Goal: Check status: Check status

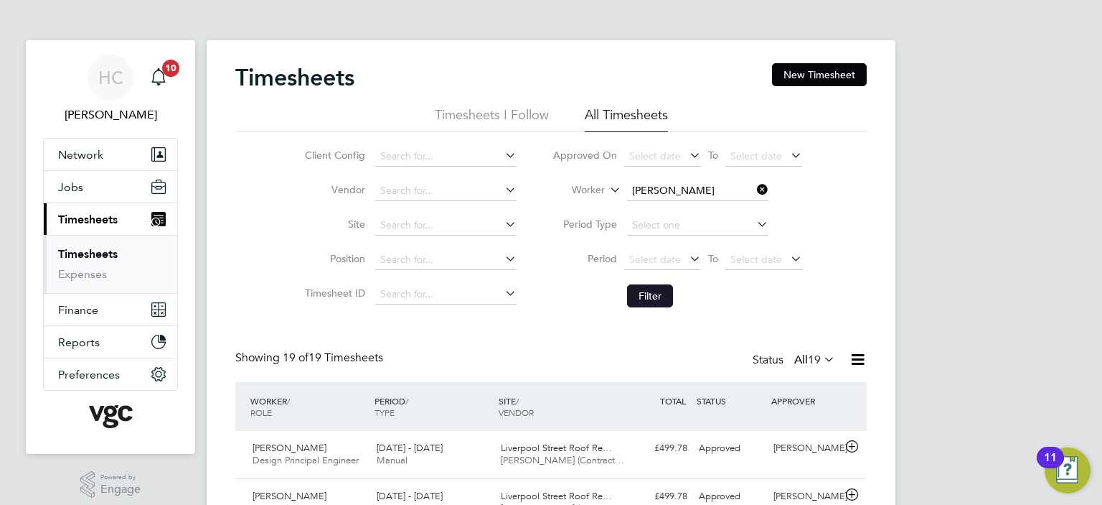
click at [646, 295] on button "Filter" at bounding box center [650, 295] width 46 height 23
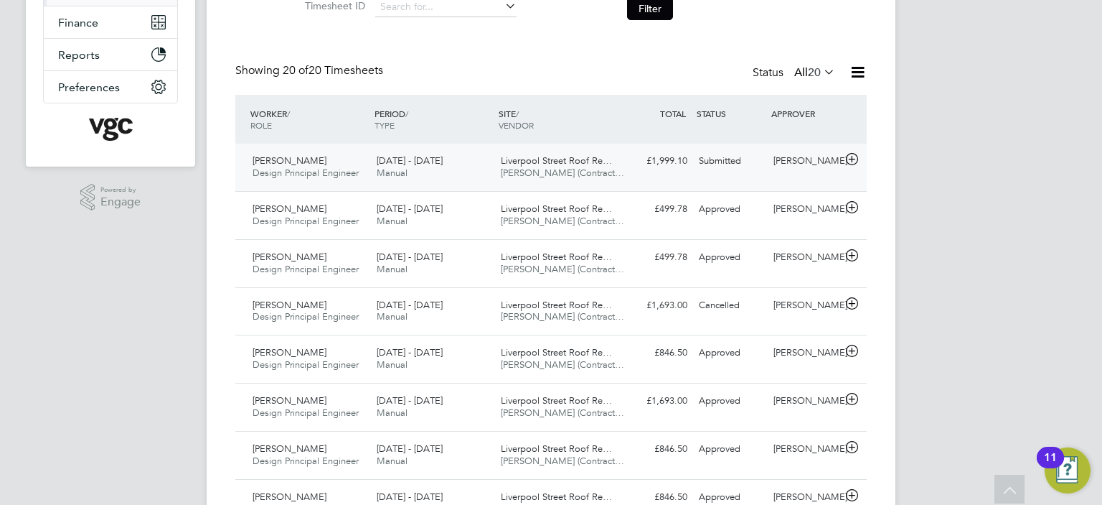
click at [428, 167] on div "[DATE] - [DATE] Manual" at bounding box center [433, 167] width 124 height 36
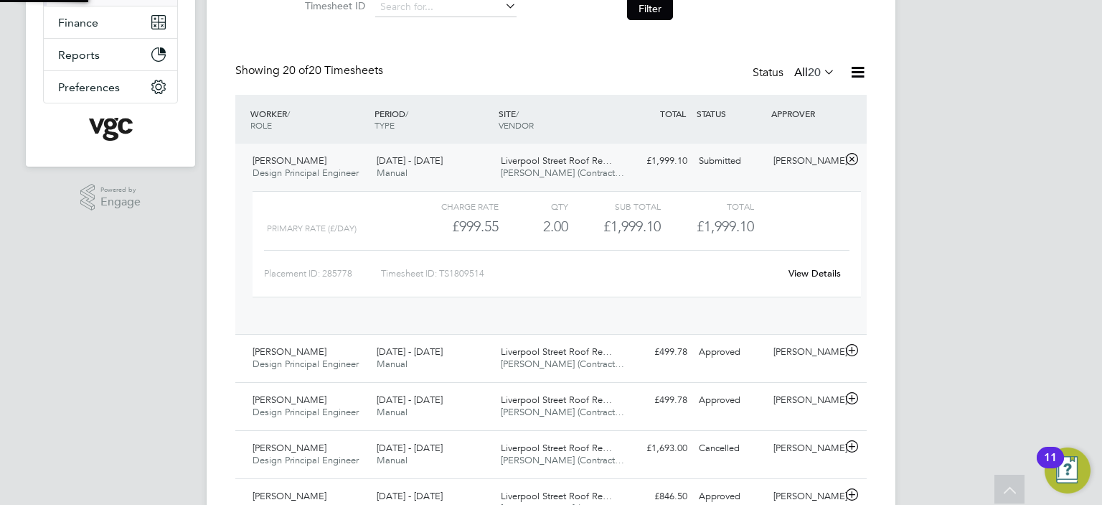
scroll to position [24, 139]
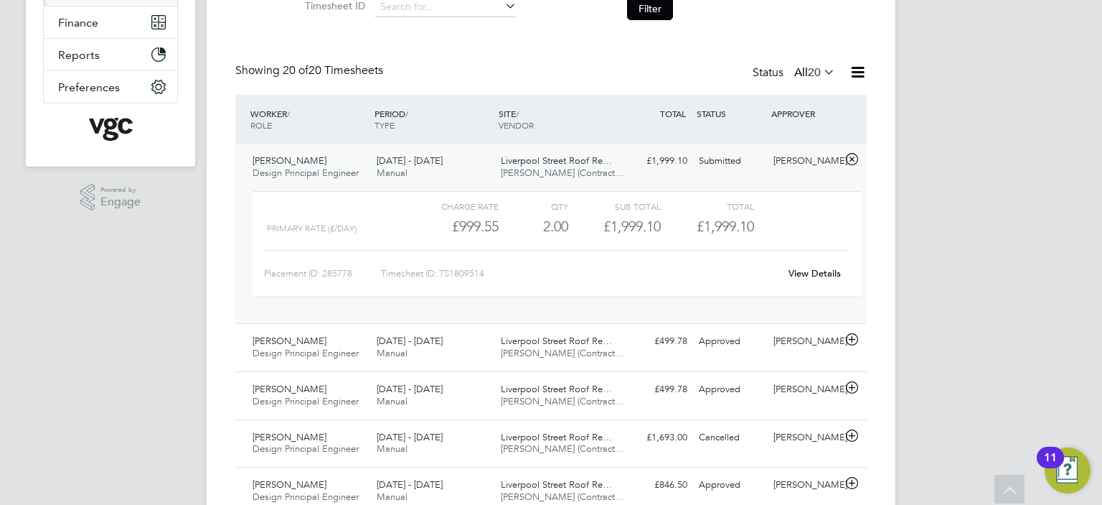
click at [820, 273] on link "View Details" at bounding box center [815, 273] width 52 height 12
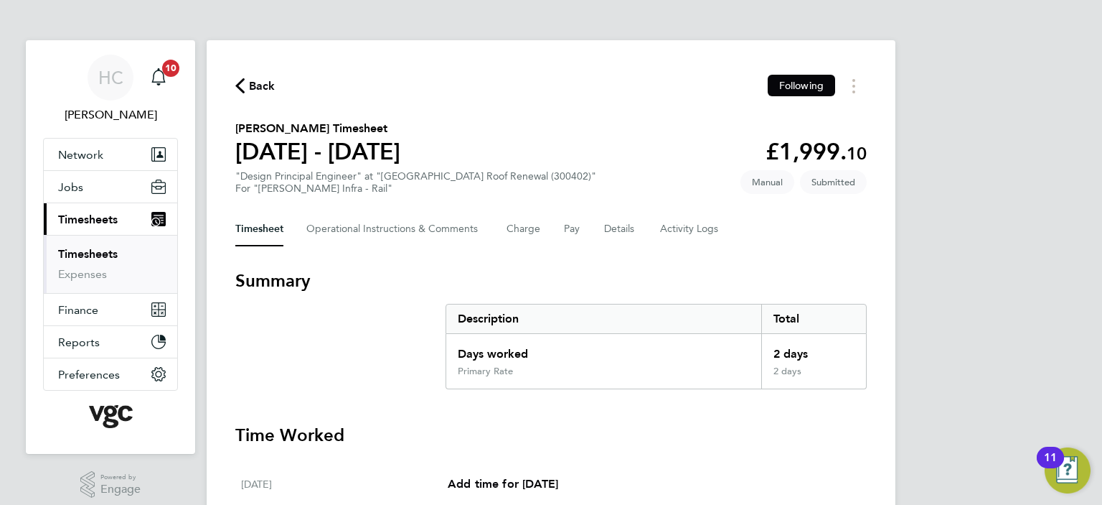
click at [255, 78] on span "Back" at bounding box center [262, 86] width 27 height 17
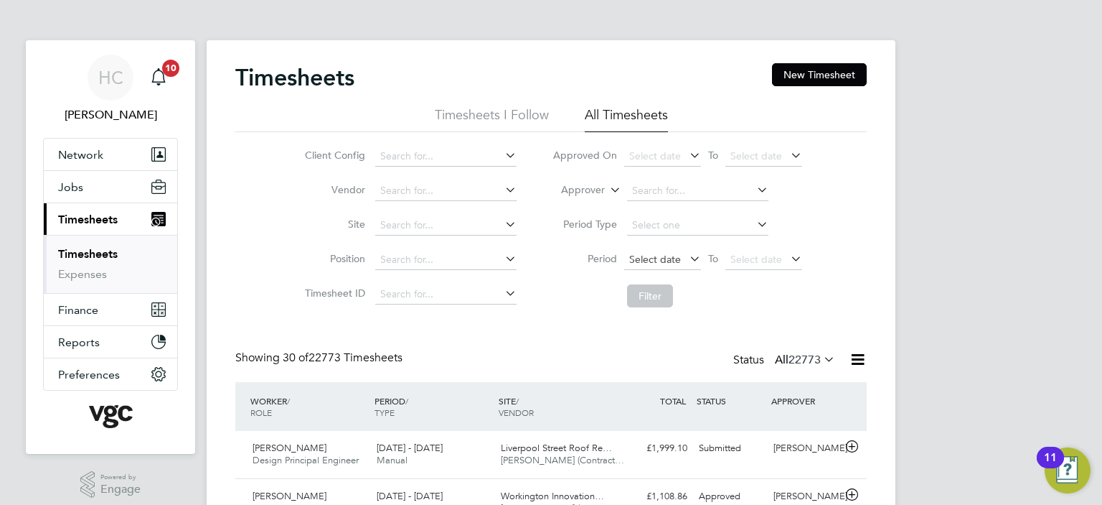
click at [659, 261] on span "Select date" at bounding box center [655, 259] width 52 height 13
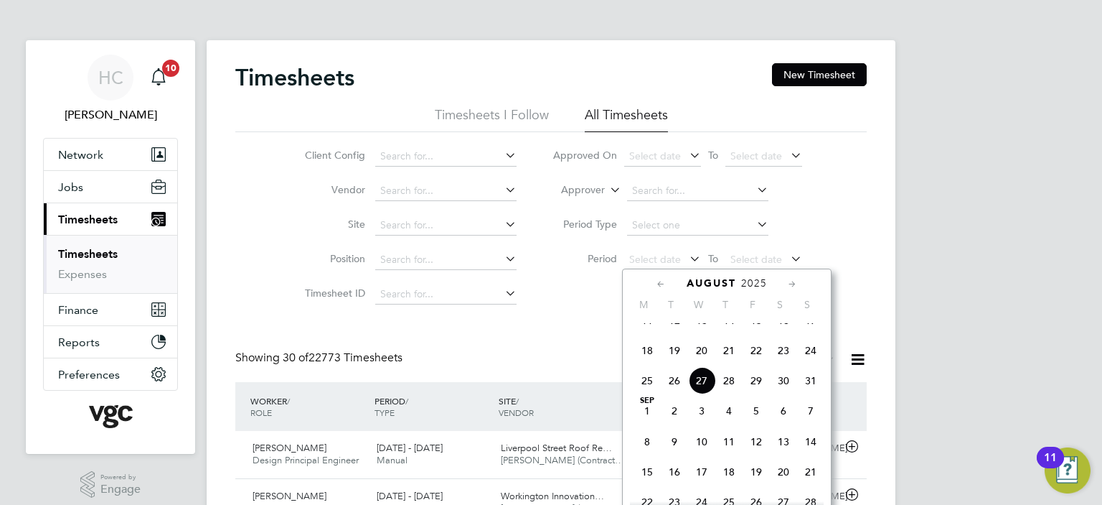
click at [647, 332] on span "11" at bounding box center [647, 319] width 27 height 27
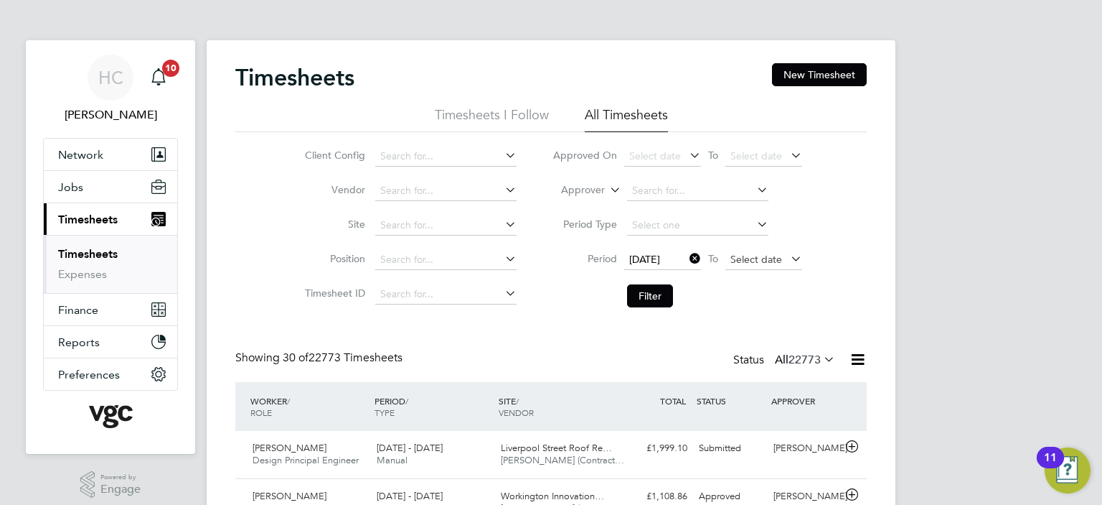
click at [744, 266] on span "Select date" at bounding box center [764, 259] width 77 height 19
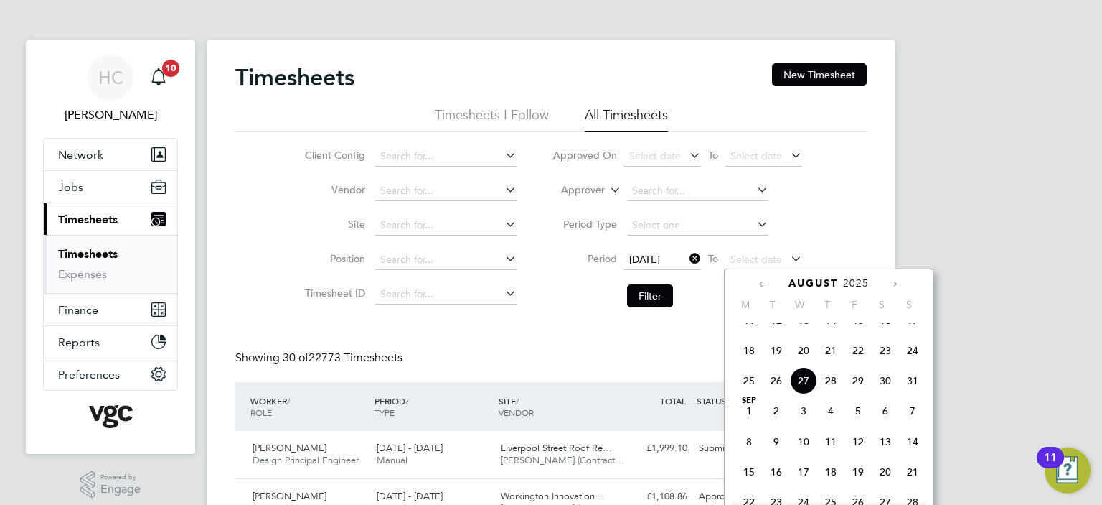
click at [911, 334] on span "17" at bounding box center [912, 319] width 27 height 27
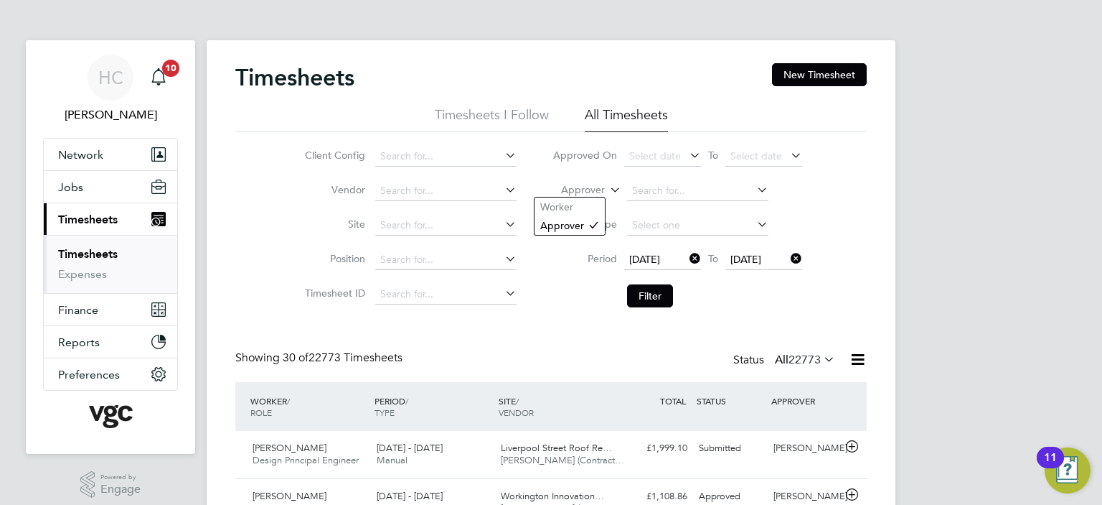
click at [596, 194] on label "Approver" at bounding box center [572, 190] width 65 height 14
click at [580, 202] on li "Worker" at bounding box center [570, 206] width 70 height 19
click at [657, 192] on input at bounding box center [697, 191] width 141 height 20
click at [715, 308] on b "Gordo" at bounding box center [730, 307] width 31 height 12
type input "[PERSON_NAME]"
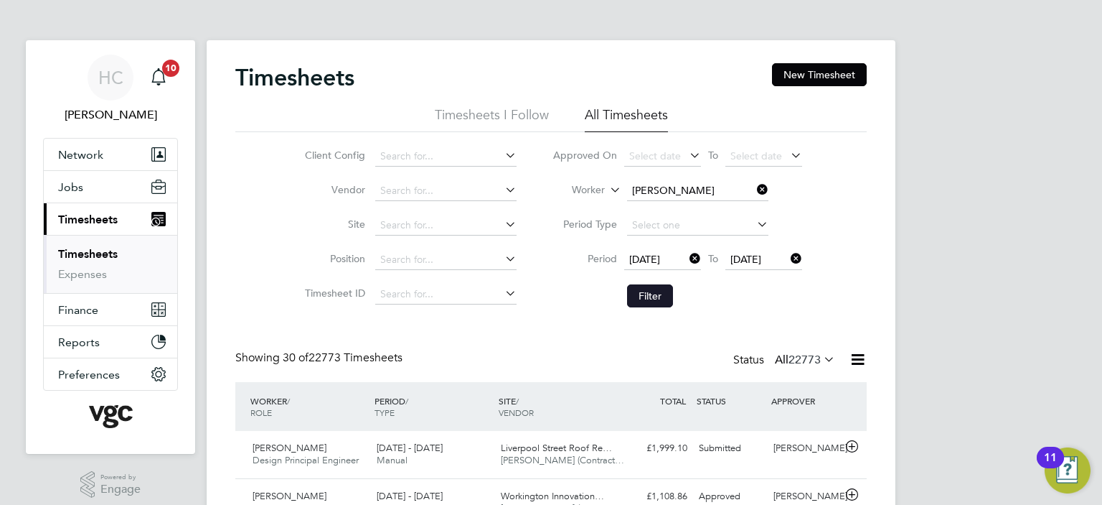
click at [659, 289] on button "Filter" at bounding box center [650, 295] width 46 height 23
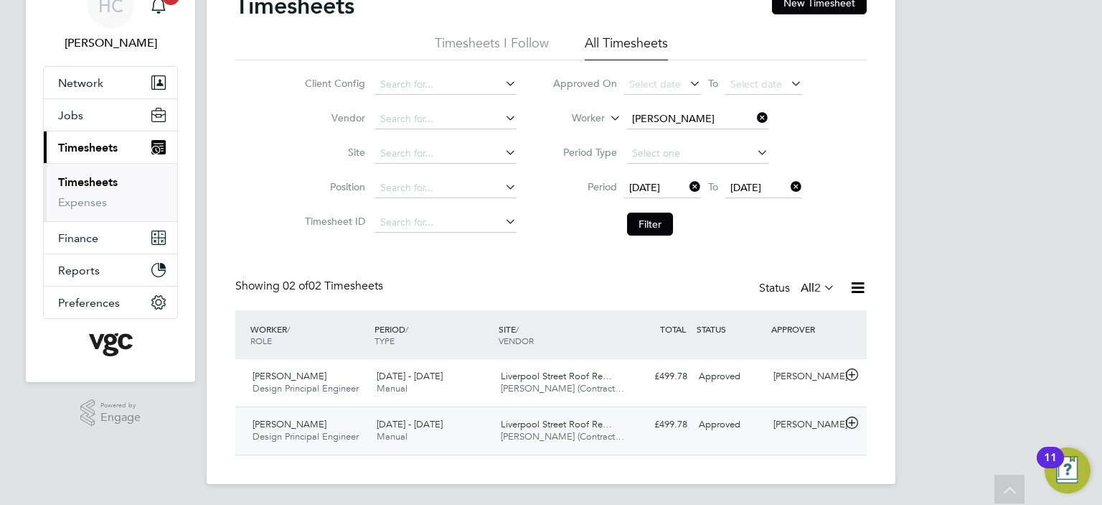
click at [815, 426] on div "[PERSON_NAME]" at bounding box center [805, 425] width 75 height 24
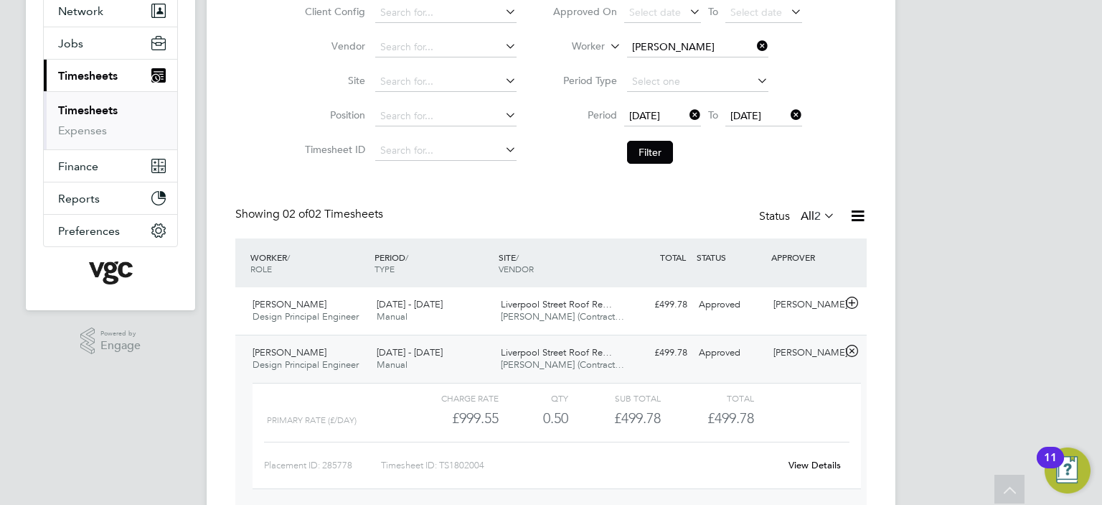
click at [814, 461] on link "View Details" at bounding box center [815, 465] width 52 height 12
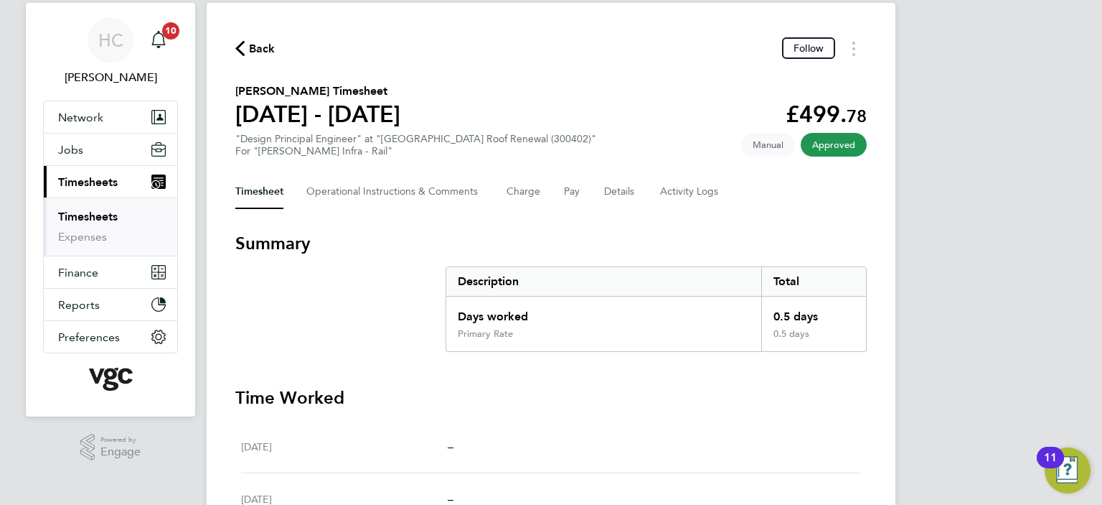
scroll to position [30, 0]
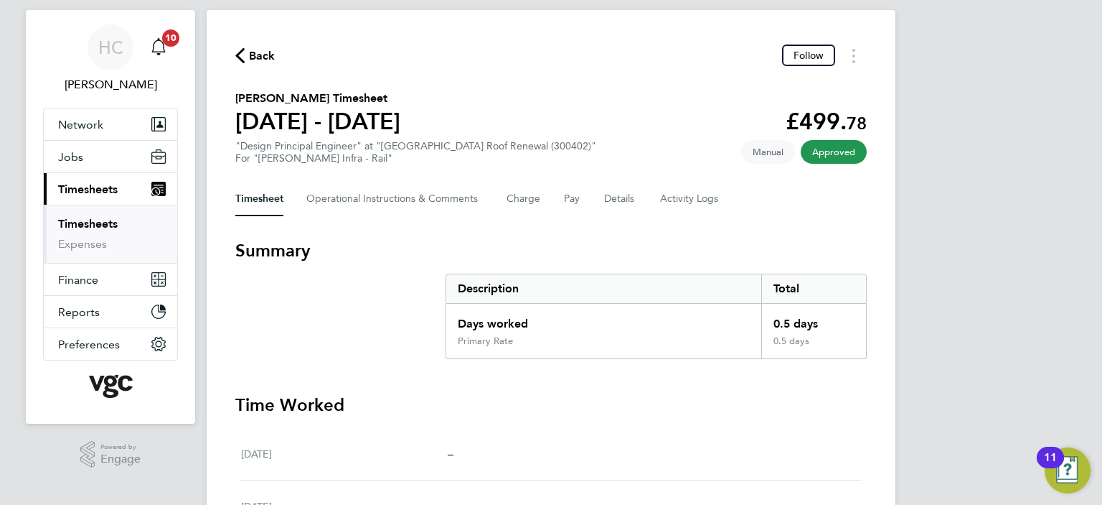
click at [236, 55] on icon "button" at bounding box center [239, 55] width 9 height 15
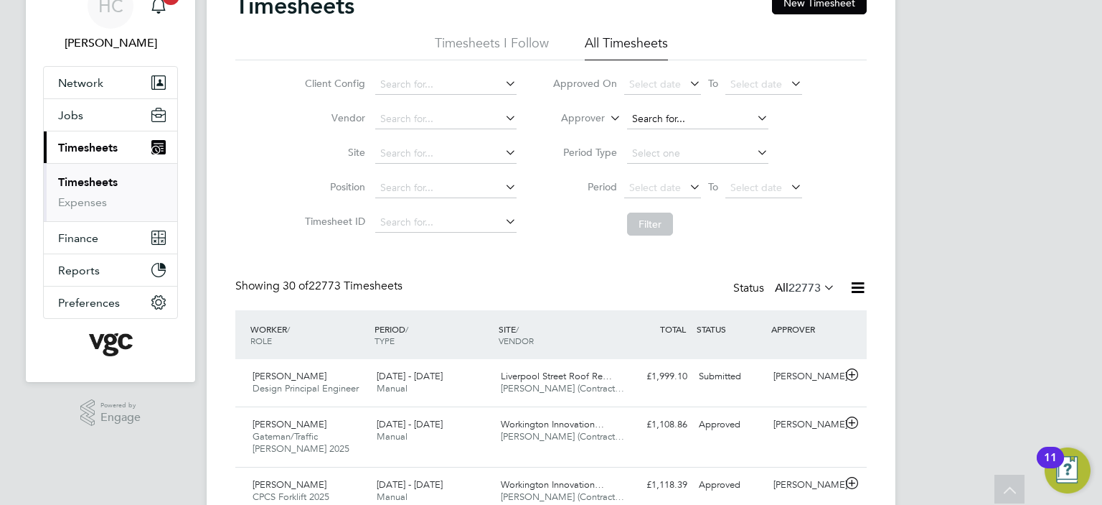
click at [654, 117] on input at bounding box center [697, 119] width 141 height 20
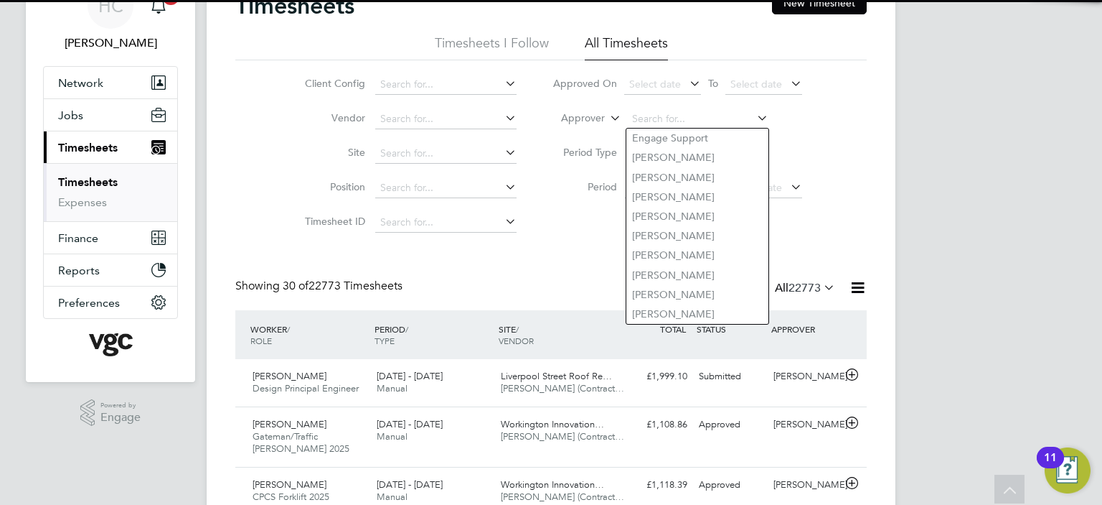
click at [598, 123] on label "Approver" at bounding box center [572, 118] width 65 height 14
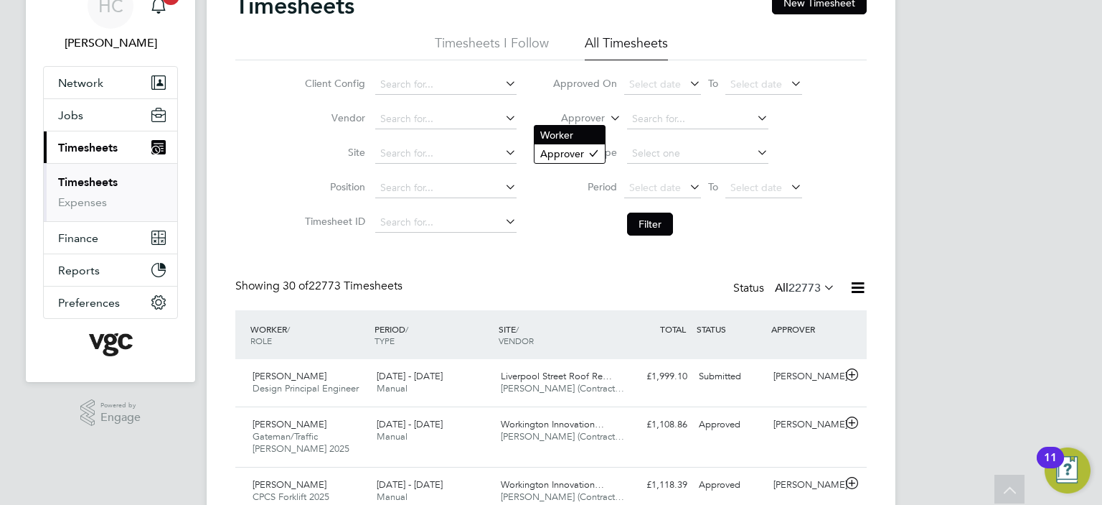
click at [593, 137] on li "Worker" at bounding box center [570, 135] width 70 height 19
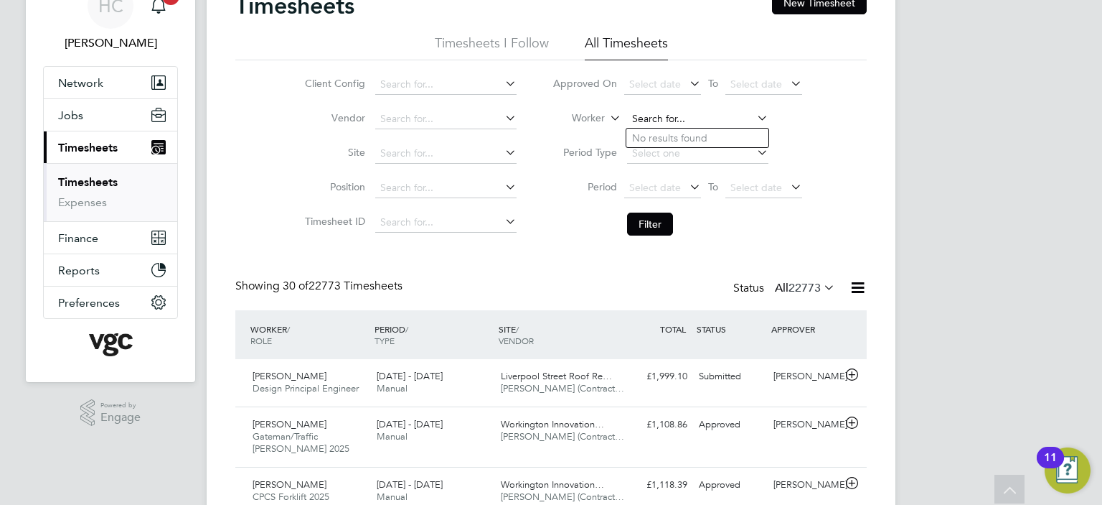
click at [673, 117] on input at bounding box center [697, 119] width 141 height 20
click at [631, 137] on li "Andrew Gor don" at bounding box center [698, 137] width 142 height 19
type input "[PERSON_NAME]"
click at [647, 230] on button "Filter" at bounding box center [650, 223] width 46 height 23
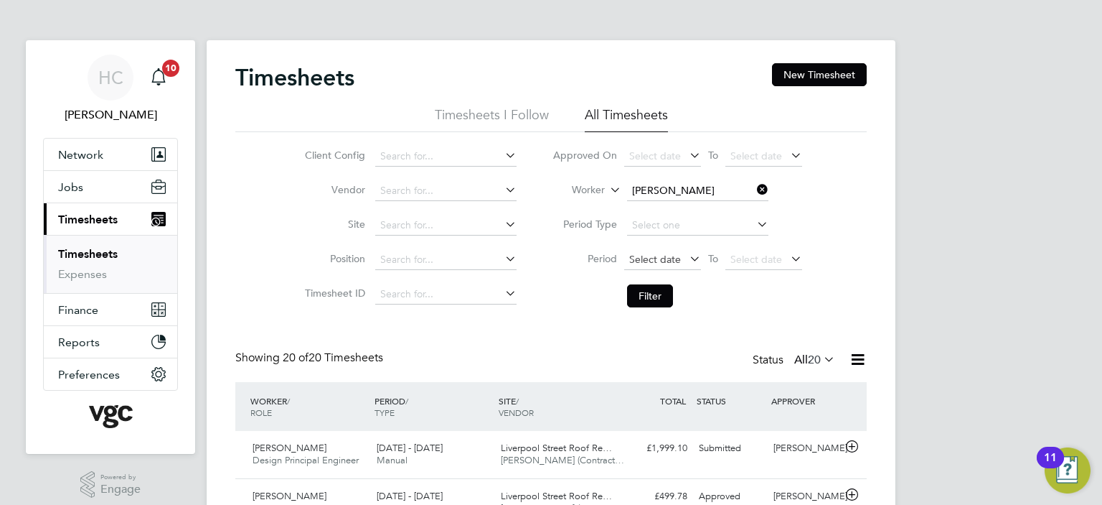
click at [657, 255] on span "Select date" at bounding box center [655, 259] width 52 height 13
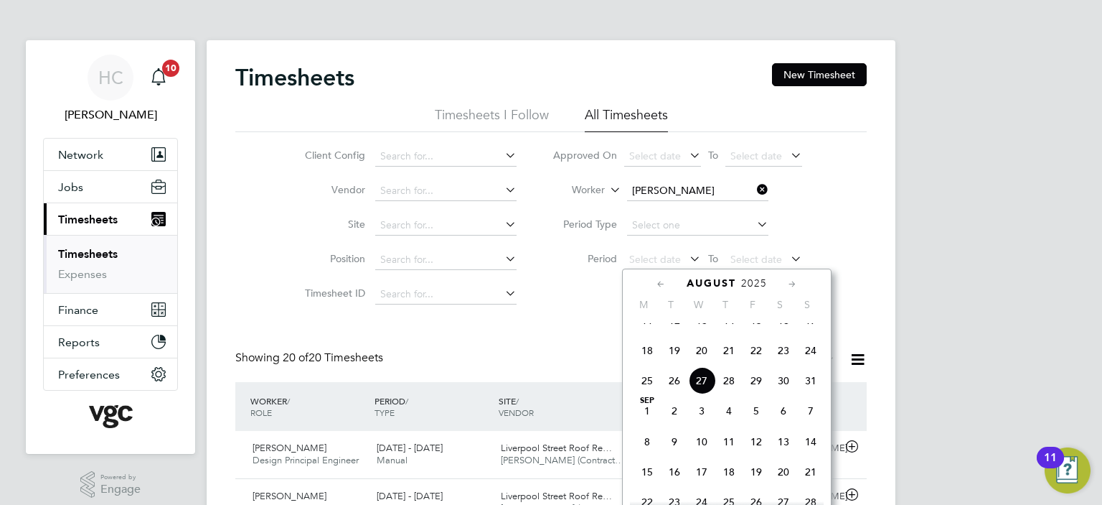
click at [649, 334] on span "11" at bounding box center [647, 319] width 27 height 27
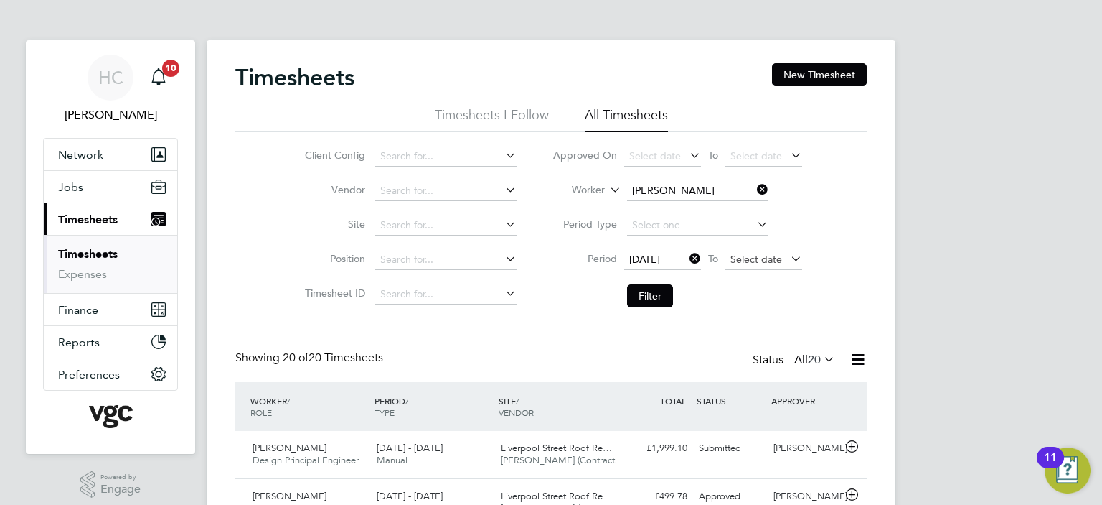
click at [752, 263] on span "Select date" at bounding box center [757, 259] width 52 height 13
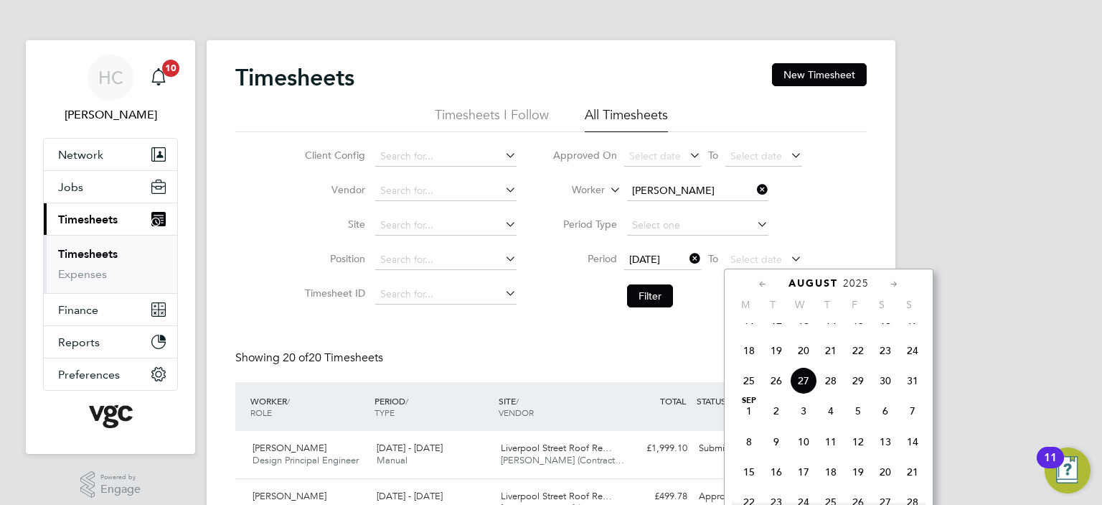
click at [914, 364] on span "24" at bounding box center [912, 350] width 27 height 27
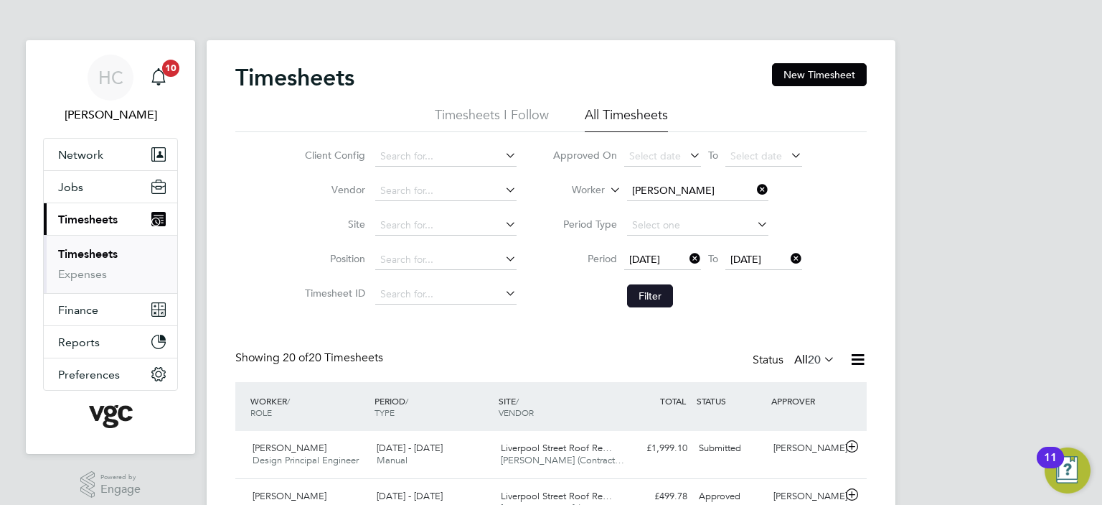
click at [652, 298] on button "Filter" at bounding box center [650, 295] width 46 height 23
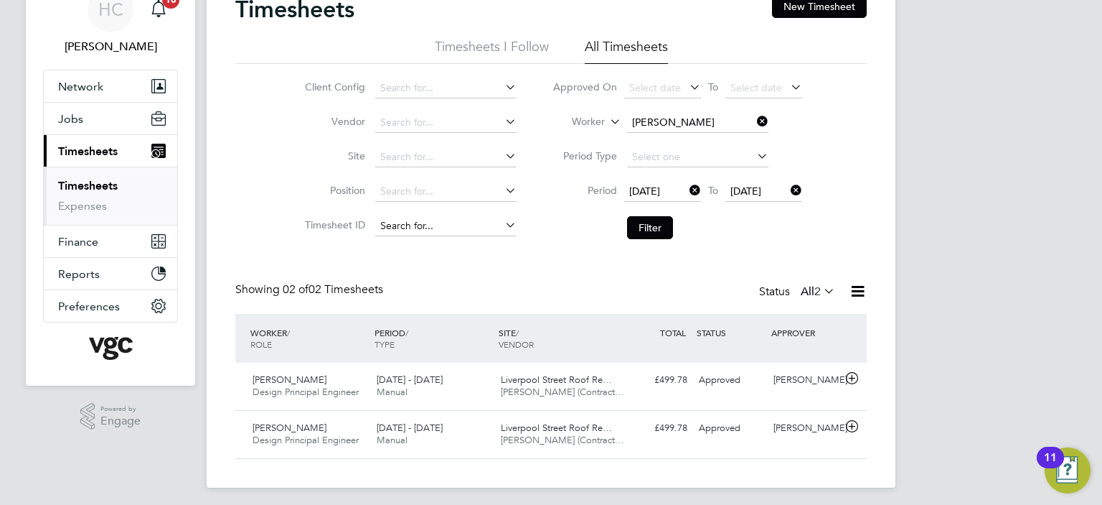
scroll to position [72, 0]
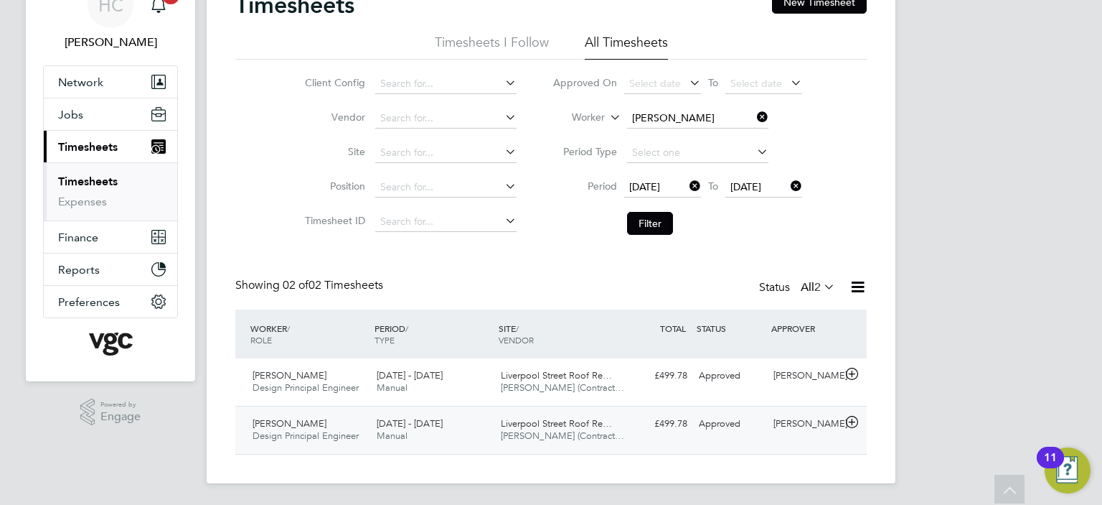
click at [439, 428] on span "[DATE] - [DATE]" at bounding box center [410, 423] width 66 height 12
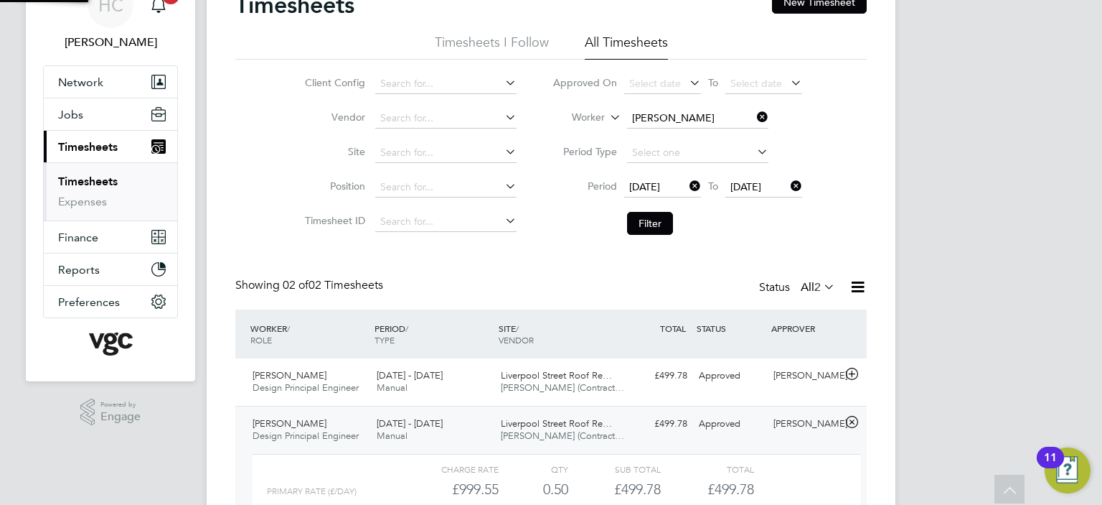
scroll to position [24, 139]
click at [782, 436] on div "[PERSON_NAME]" at bounding box center [805, 424] width 75 height 24
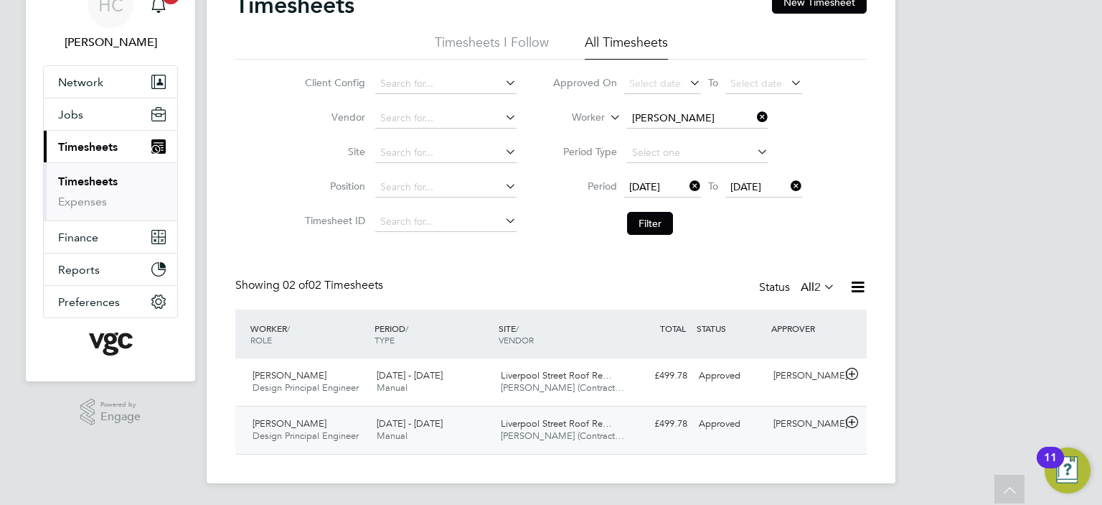
click at [782, 436] on div "[PERSON_NAME]" at bounding box center [805, 424] width 75 height 24
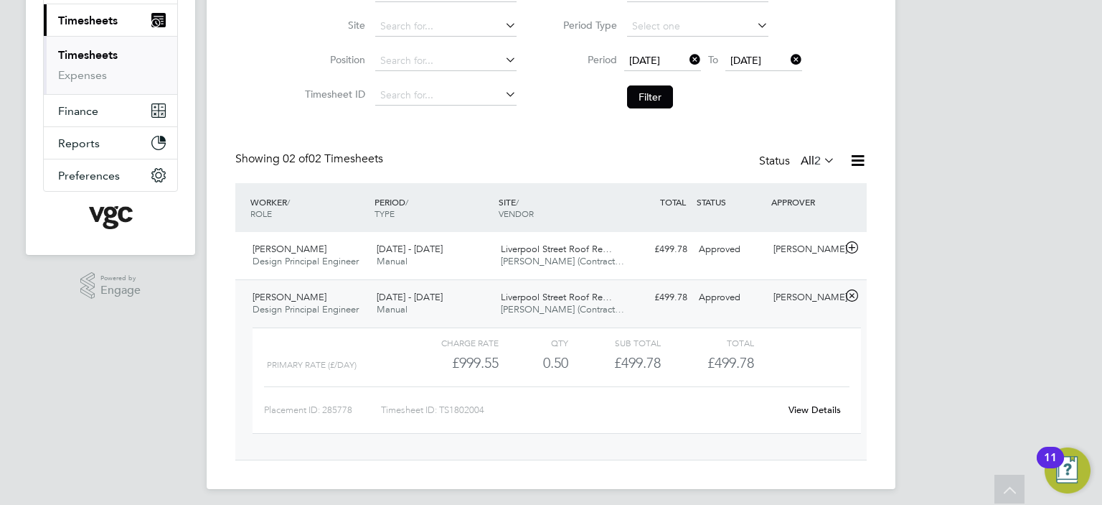
scroll to position [205, 0]
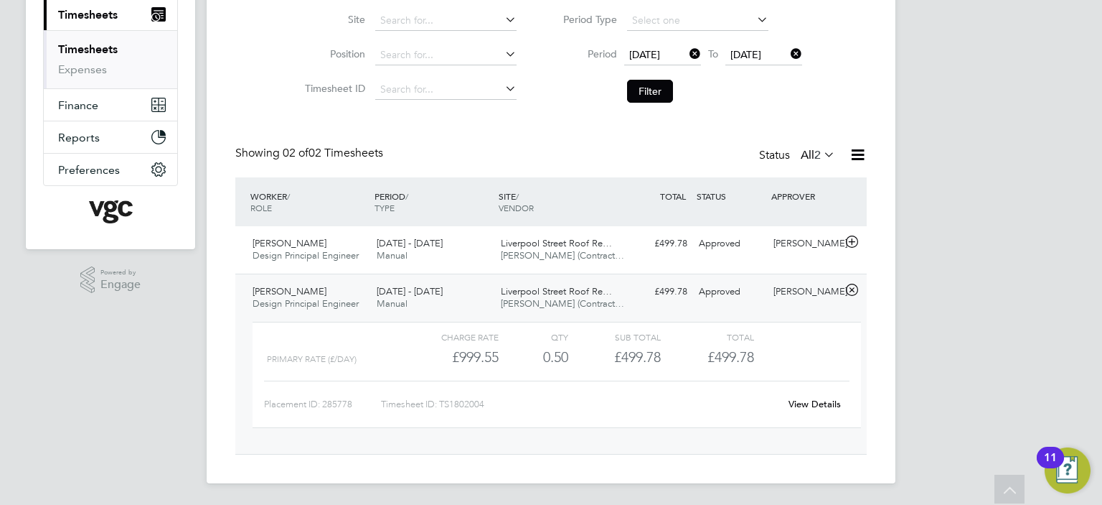
click at [803, 402] on link "View Details" at bounding box center [815, 404] width 52 height 12
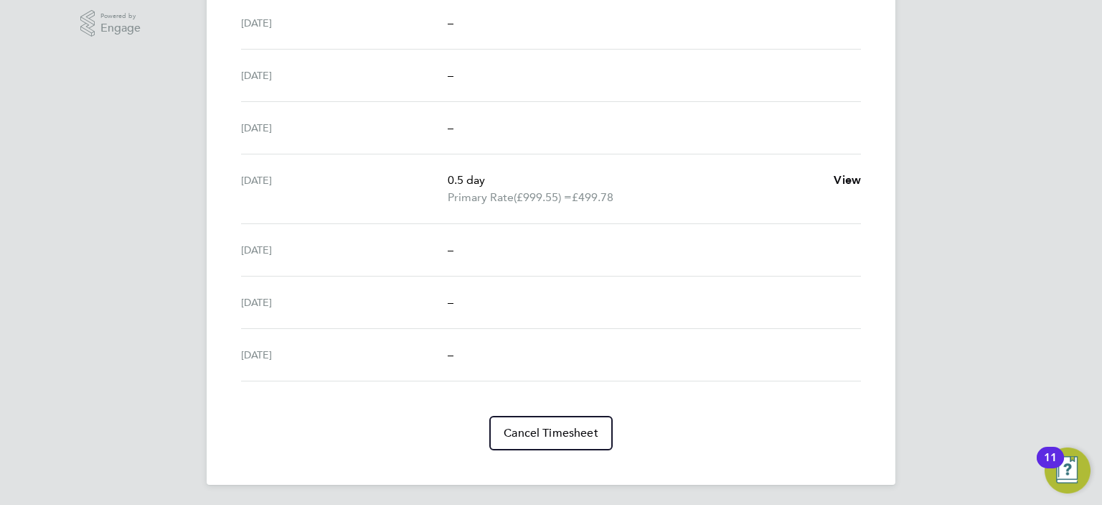
scroll to position [30, 0]
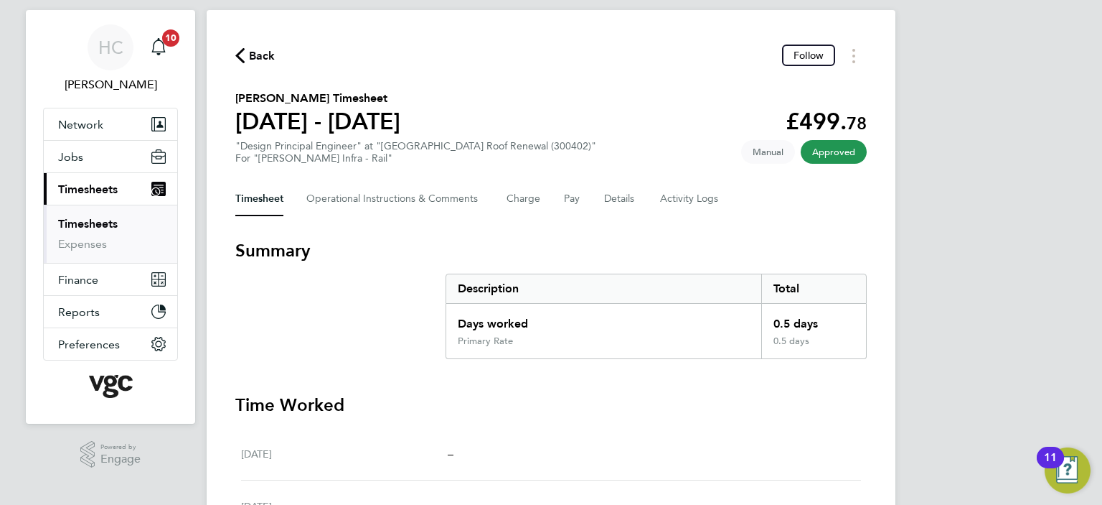
click at [244, 51] on icon "button" at bounding box center [239, 55] width 9 height 15
